Goal: Task Accomplishment & Management: Manage account settings

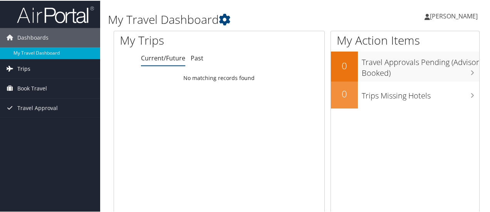
click at [26, 71] on span "Trips" at bounding box center [23, 68] width 13 height 19
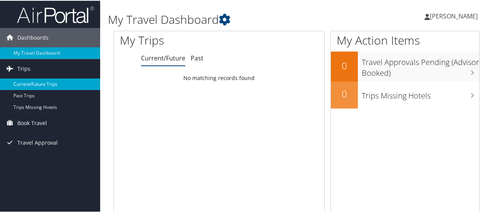
click at [30, 84] on link "Current/Future Trips" at bounding box center [50, 84] width 100 height 12
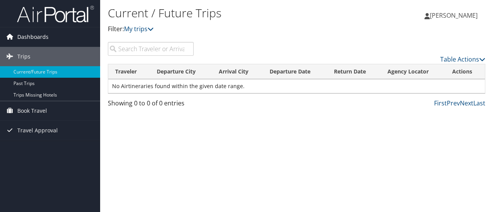
click at [35, 38] on span "Dashboards" at bounding box center [32, 36] width 31 height 19
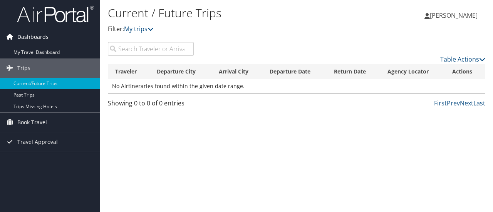
click at [29, 39] on span "Dashboards" at bounding box center [32, 36] width 31 height 19
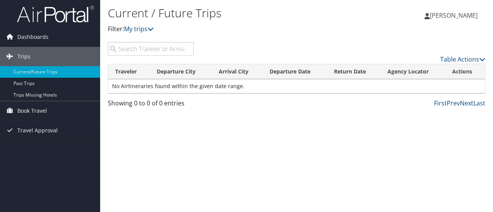
click at [444, 11] on span "[PERSON_NAME]" at bounding box center [454, 15] width 48 height 8
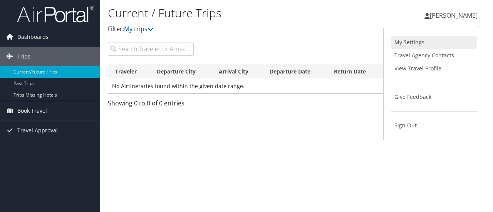
click at [434, 42] on link "My Settings" at bounding box center [435, 42] width 86 height 13
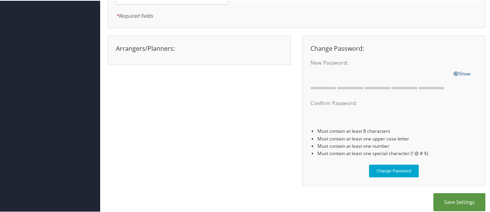
scroll to position [132, 0]
